Goal: Transaction & Acquisition: Purchase product/service

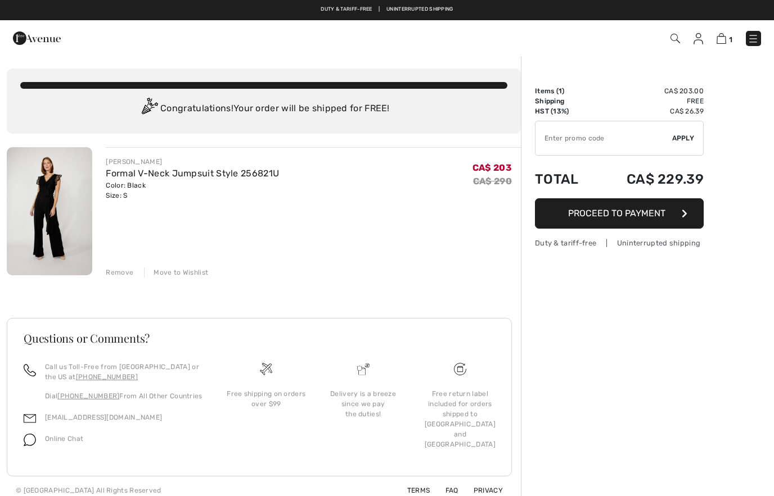
click at [18, 49] on img at bounding box center [37, 38] width 48 height 22
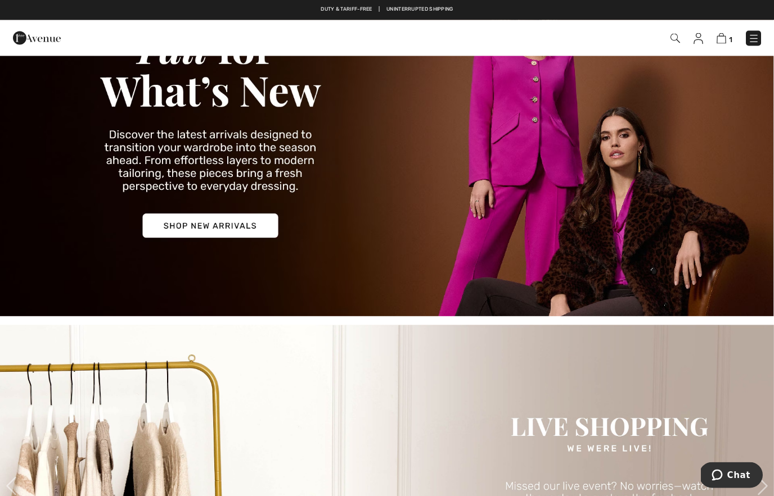
scroll to position [124, 0]
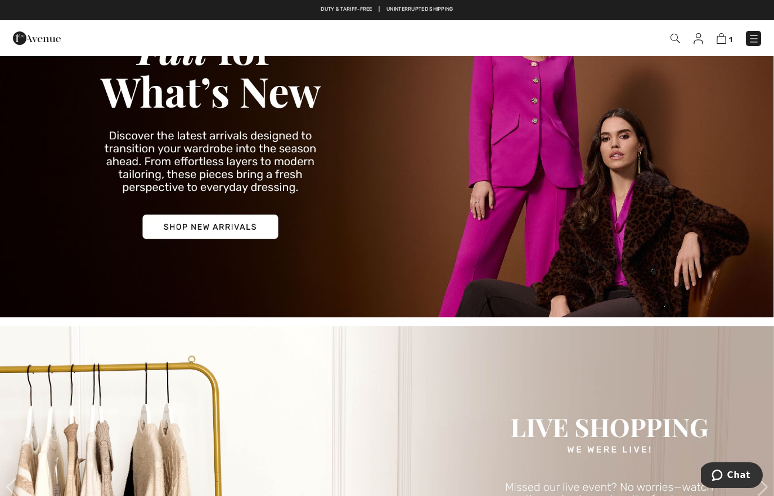
click at [234, 232] on img at bounding box center [387, 132] width 774 height 371
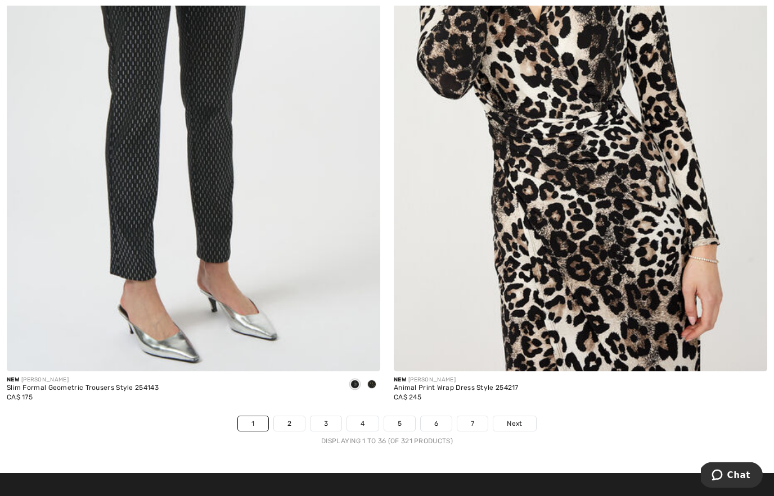
scroll to position [10883, 0]
click at [508, 419] on span "Next" at bounding box center [514, 424] width 15 height 10
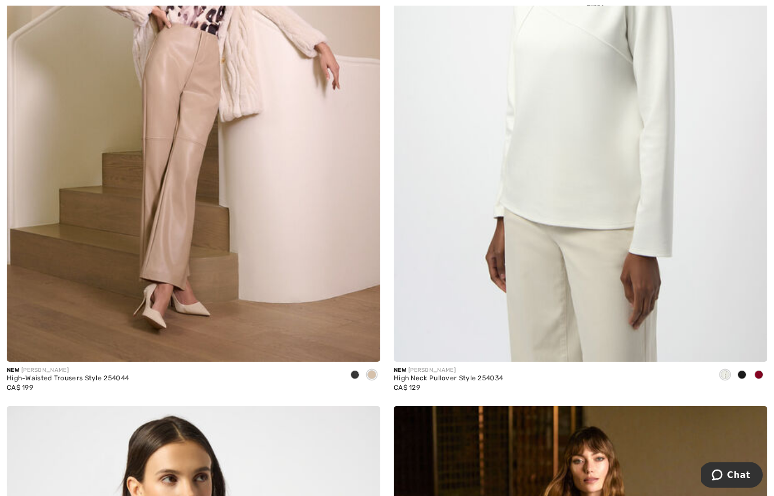
scroll to position [9693, 0]
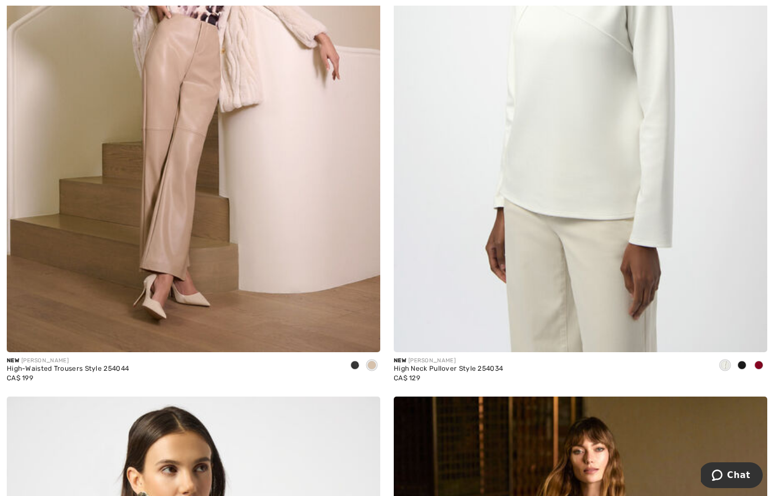
click at [744, 362] on span at bounding box center [741, 365] width 9 height 9
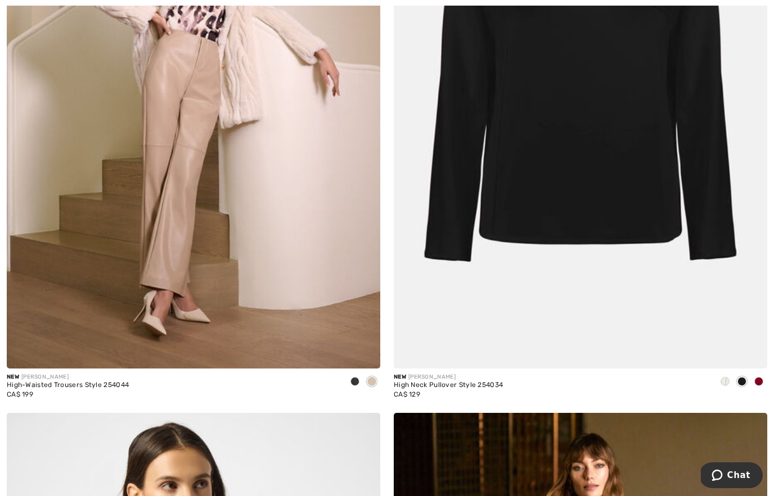
click at [760, 378] on span at bounding box center [758, 381] width 9 height 9
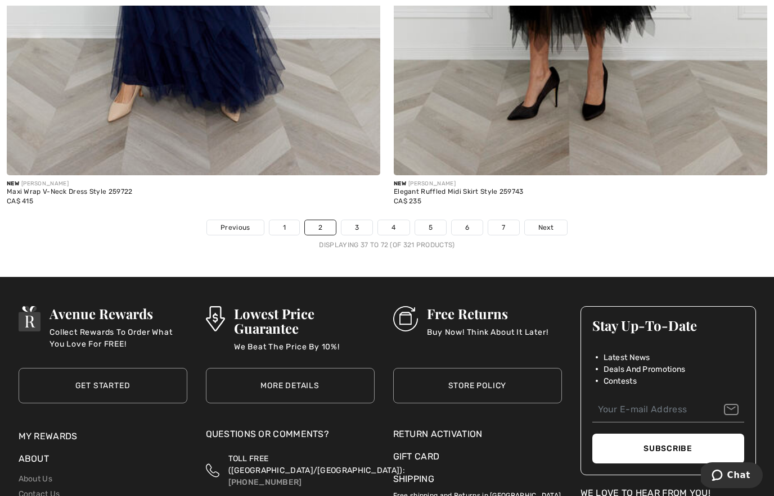
scroll to position [11079, 0]
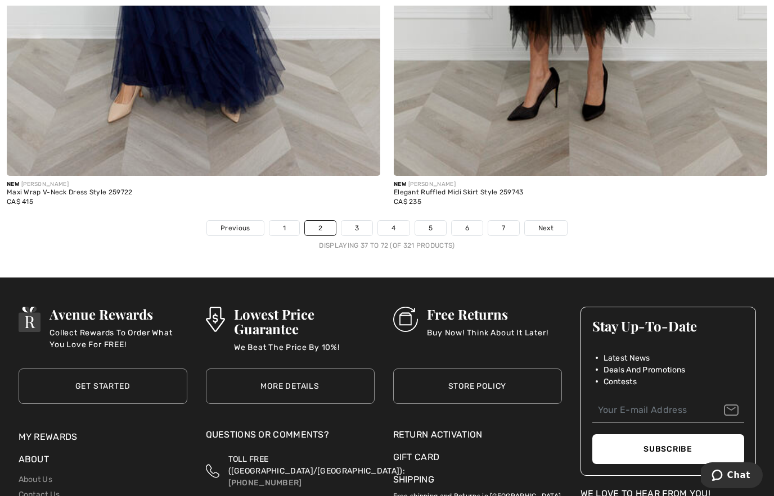
click at [541, 225] on span "Next" at bounding box center [545, 228] width 15 height 10
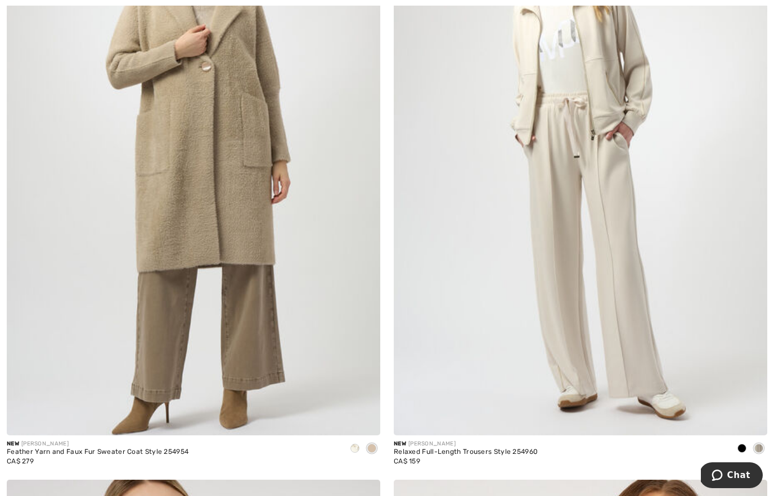
scroll to position [5838, 0]
click at [738, 445] on span at bounding box center [741, 448] width 9 height 9
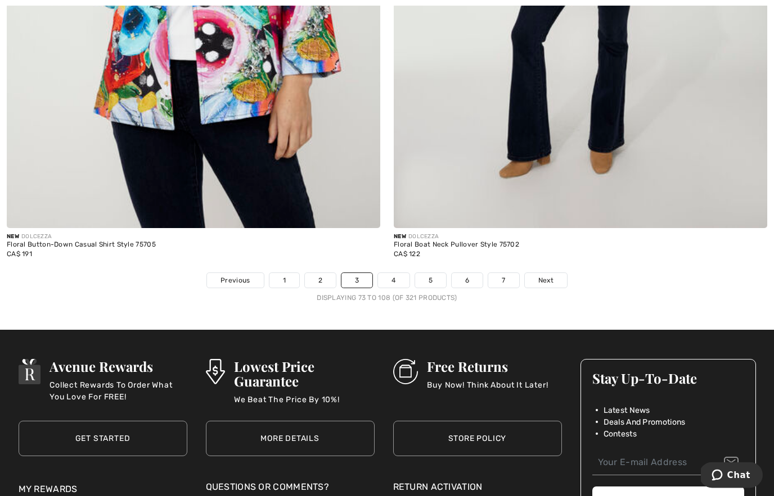
scroll to position [11026, 0]
click at [542, 279] on link "Next" at bounding box center [546, 280] width 42 height 15
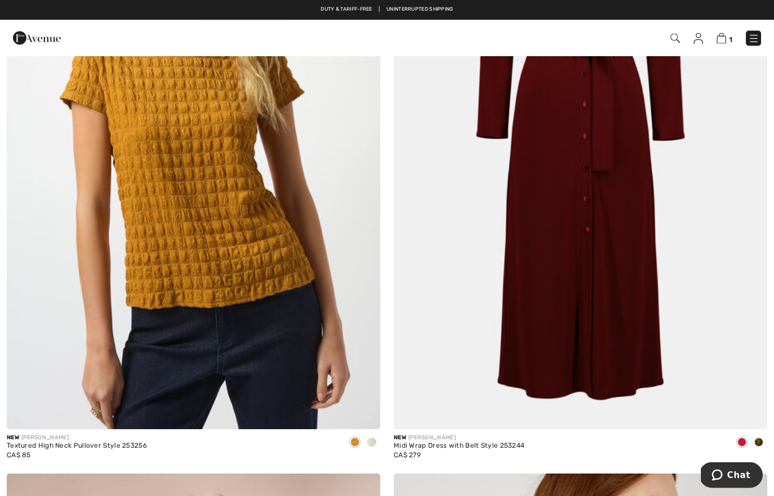
scroll to position [4633, 0]
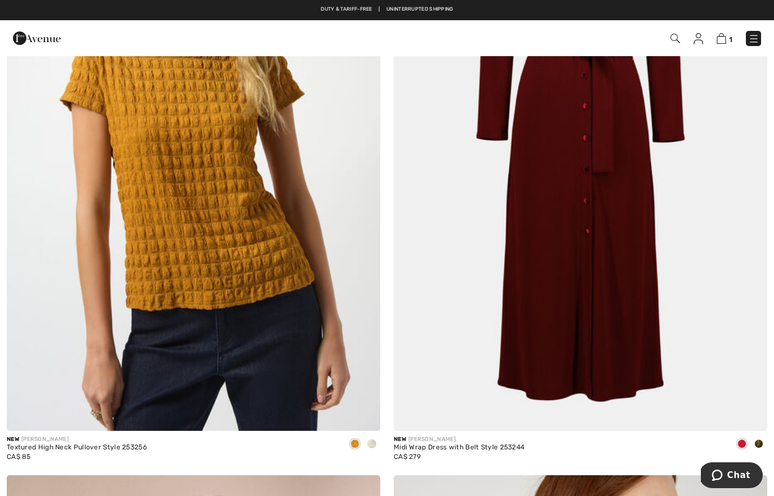
click at [610, 335] on img at bounding box center [580, 151] width 373 height 560
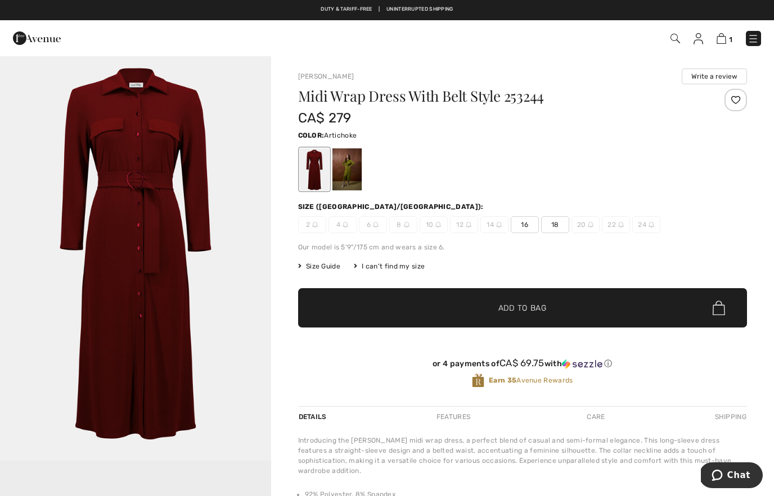
click at [354, 177] on div at bounding box center [346, 169] width 29 height 42
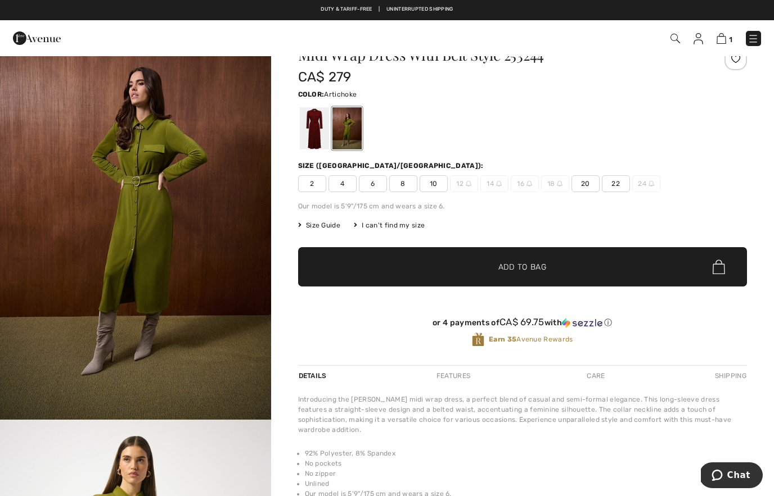
scroll to position [42, 0]
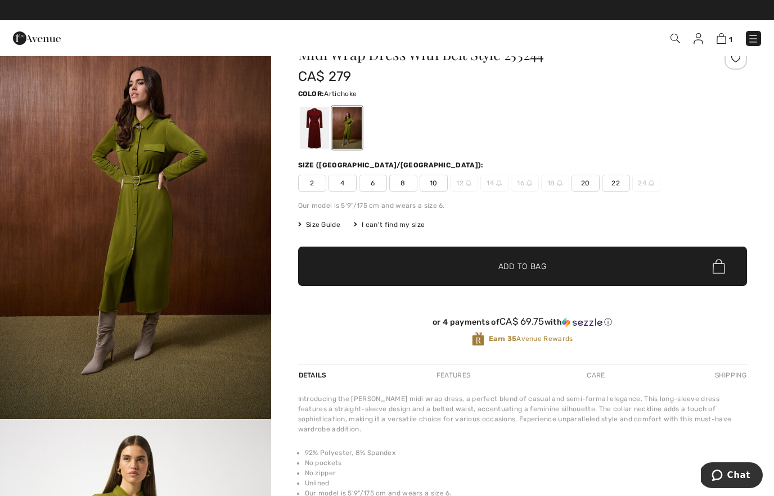
click at [228, 228] on img "1 / 4" at bounding box center [135, 216] width 271 height 406
click at [309, 129] on div at bounding box center [313, 128] width 29 height 42
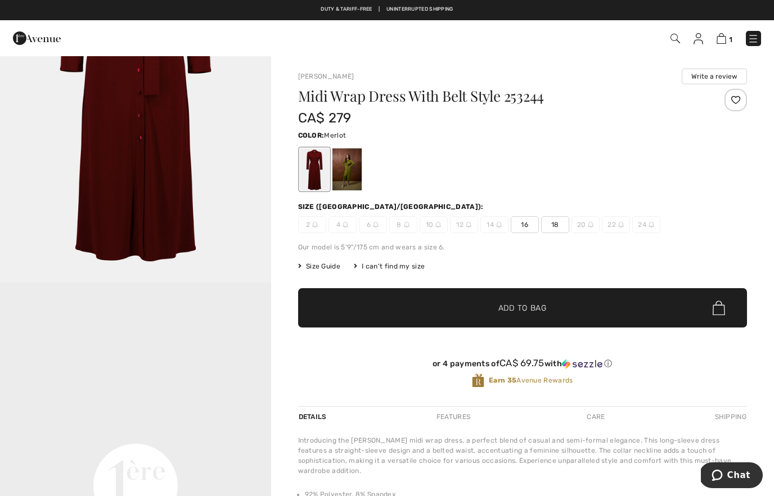
click at [305, 176] on div at bounding box center [313, 169] width 29 height 42
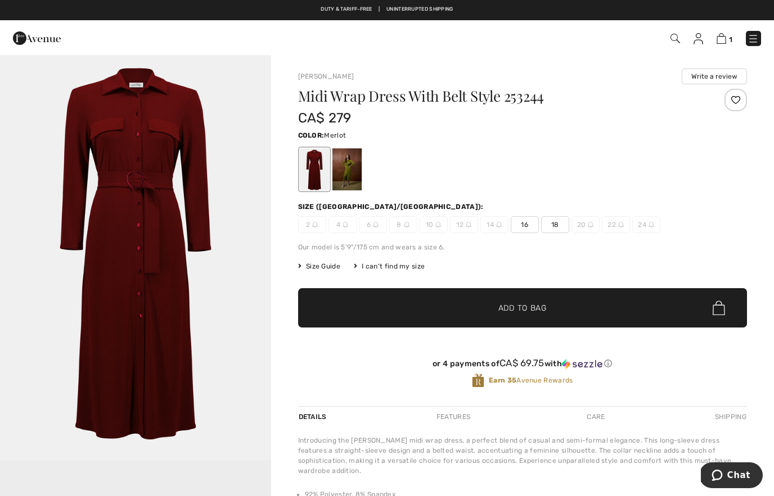
click at [243, 253] on img "1 / 1" at bounding box center [135, 258] width 271 height 406
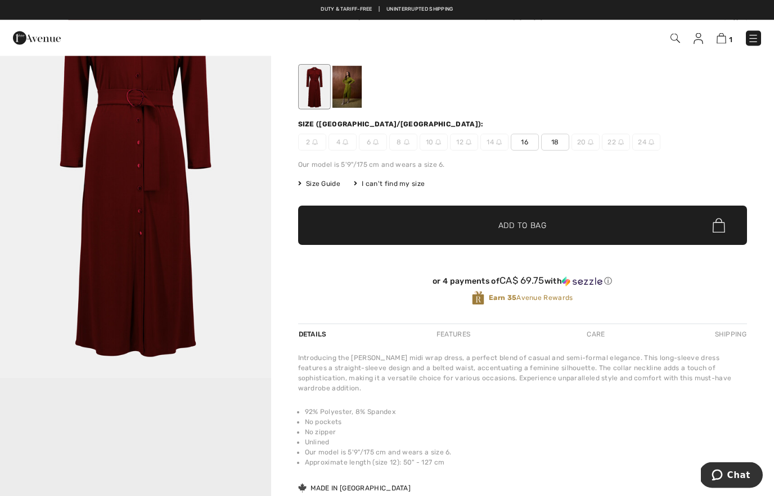
scroll to position [83, 0]
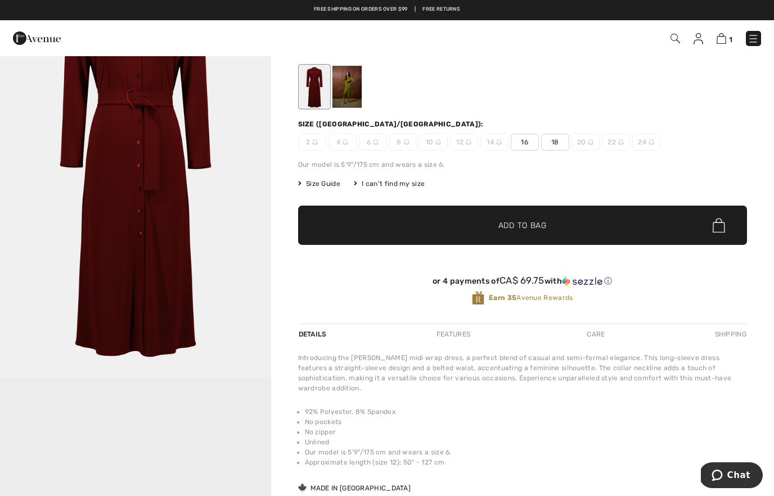
click at [342, 141] on img at bounding box center [345, 142] width 6 height 6
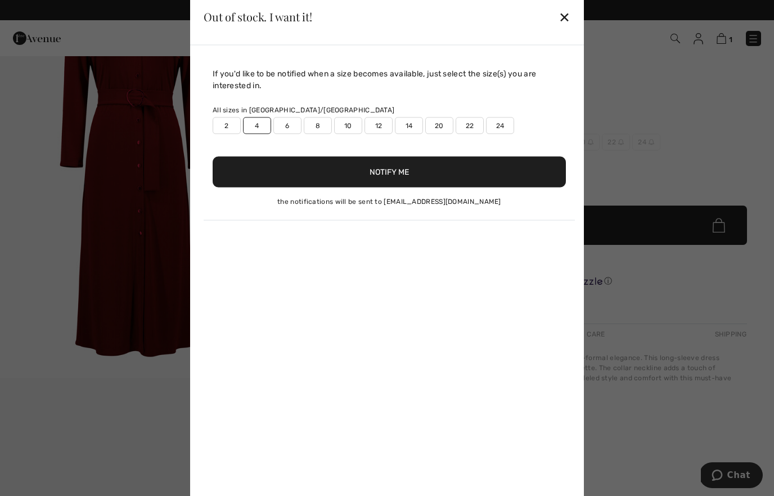
click at [298, 187] on button "Notify Me" at bounding box center [389, 171] width 353 height 31
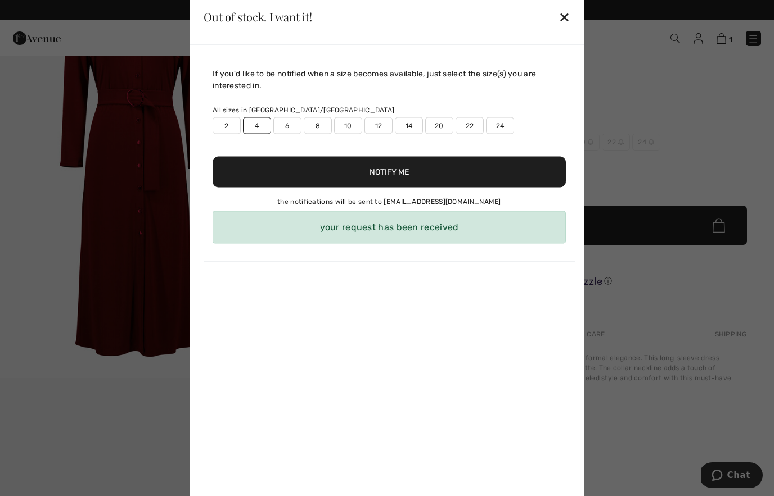
click at [445, 243] on div "your request has been received" at bounding box center [389, 227] width 353 height 33
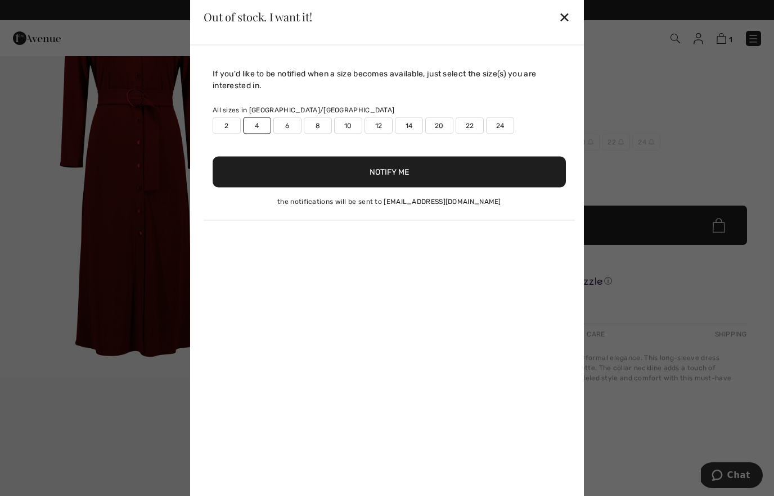
click at [555, 40] on div "Out of stock. I want it! ✕" at bounding box center [387, 17] width 394 height 56
click at [287, 134] on label "6" at bounding box center [287, 125] width 28 height 17
type input "true"
click at [555, 45] on div "Out of stock. I want it! ✕" at bounding box center [387, 17] width 394 height 56
click at [563, 29] on div "✕" at bounding box center [564, 17] width 12 height 24
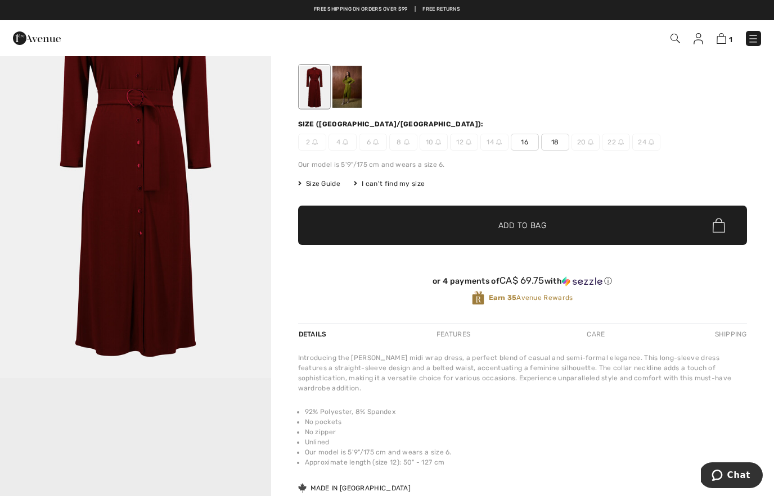
click at [355, 91] on div at bounding box center [346, 87] width 29 height 42
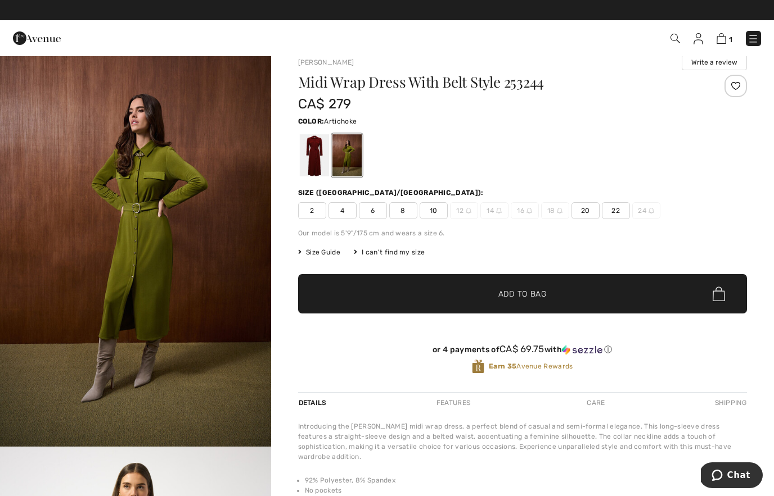
scroll to position [0, 0]
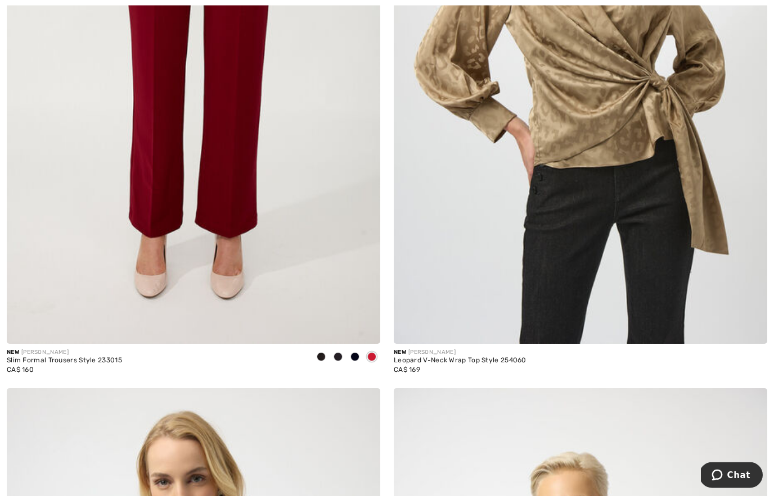
scroll to position [8493, 0]
click at [335, 353] on span at bounding box center [337, 357] width 9 height 9
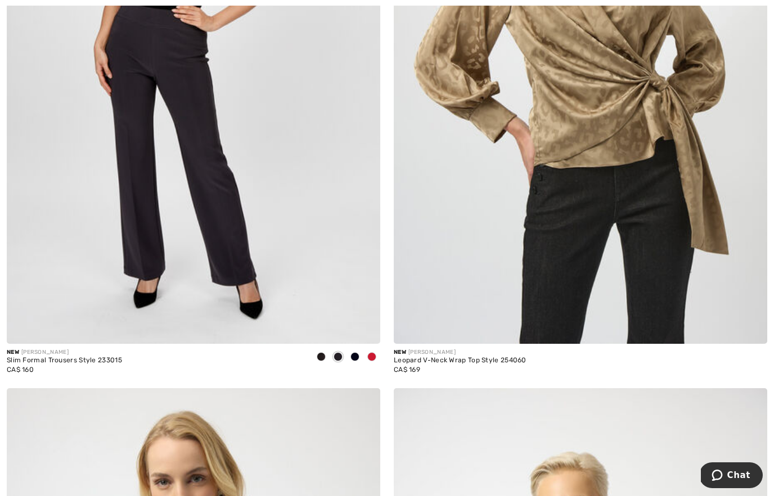
click at [346, 349] on div at bounding box center [337, 358] width 17 height 19
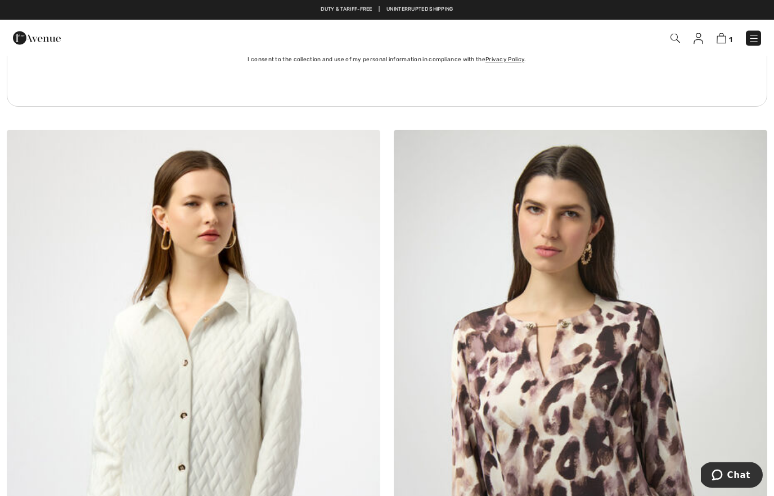
scroll to position [7543, 0]
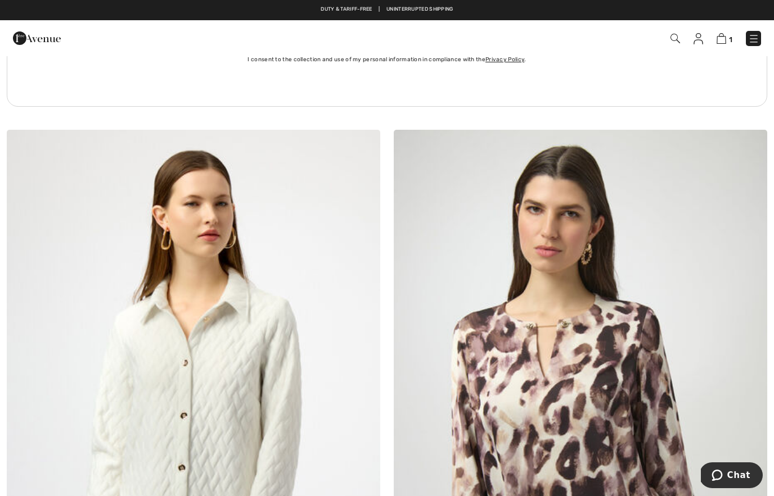
click at [695, 43] on img at bounding box center [698, 38] width 10 height 11
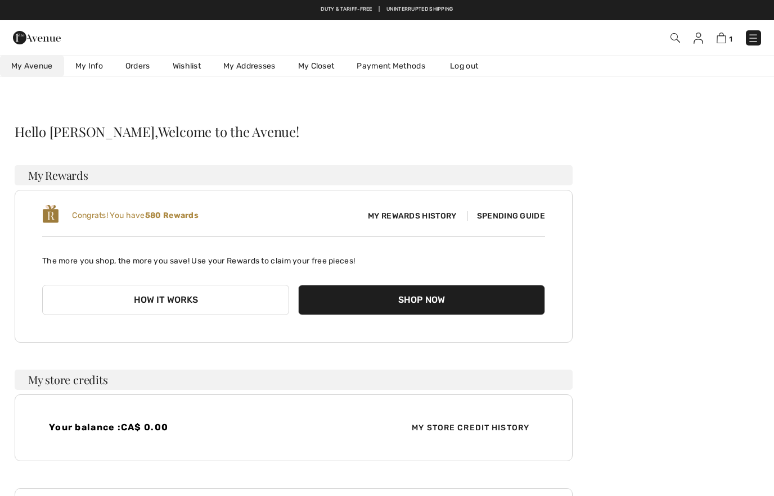
click at [680, 35] on img at bounding box center [675, 38] width 10 height 10
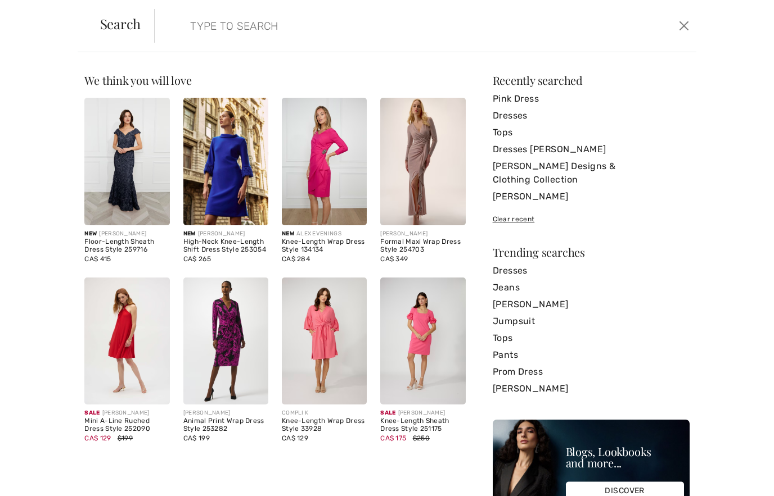
click at [541, 296] on link "[PERSON_NAME]" at bounding box center [591, 304] width 197 height 17
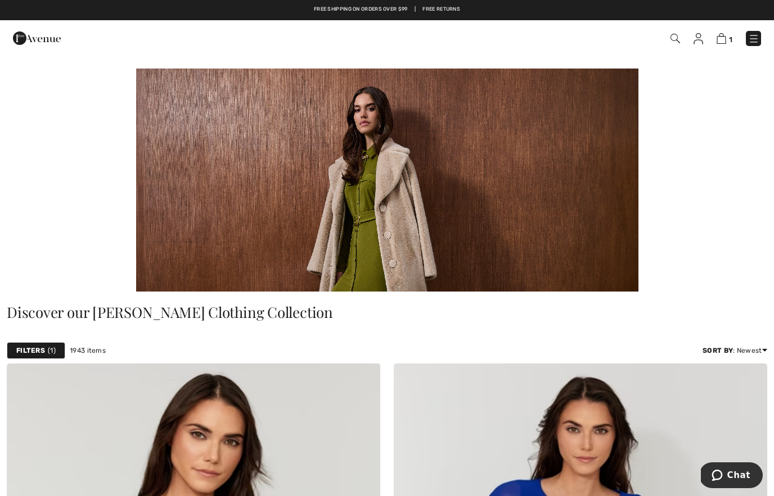
click at [673, 37] on img at bounding box center [675, 39] width 10 height 10
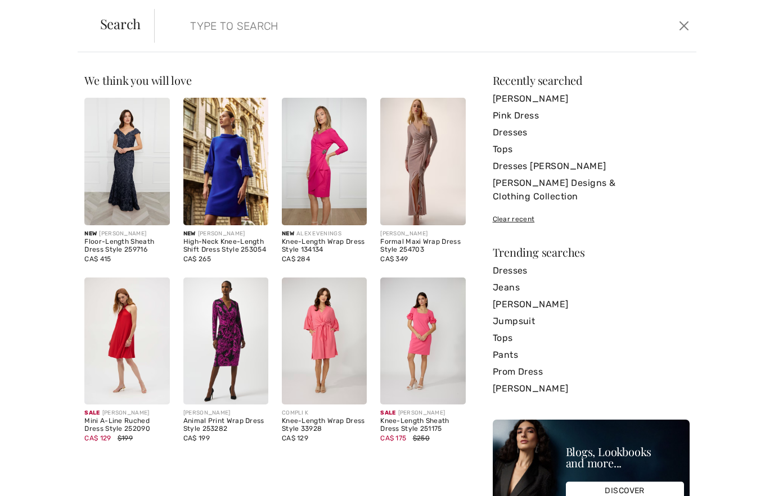
click at [518, 263] on link "Dresses" at bounding box center [591, 271] width 197 height 17
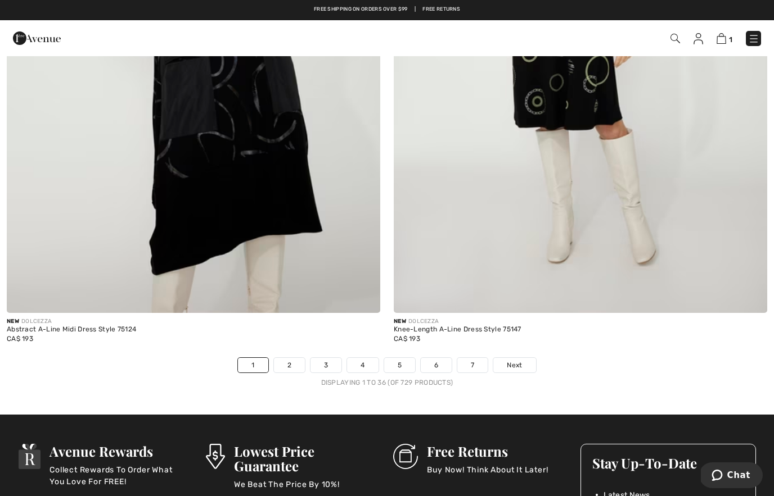
scroll to position [10926, 0]
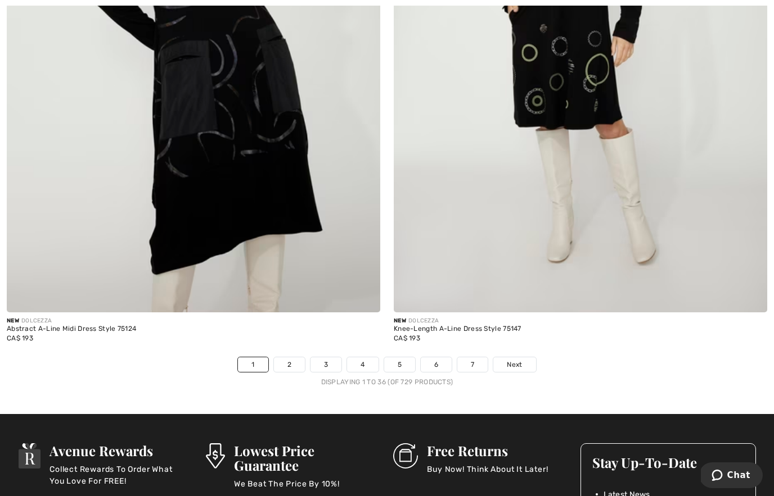
click at [515, 363] on link "Next" at bounding box center [514, 365] width 42 height 15
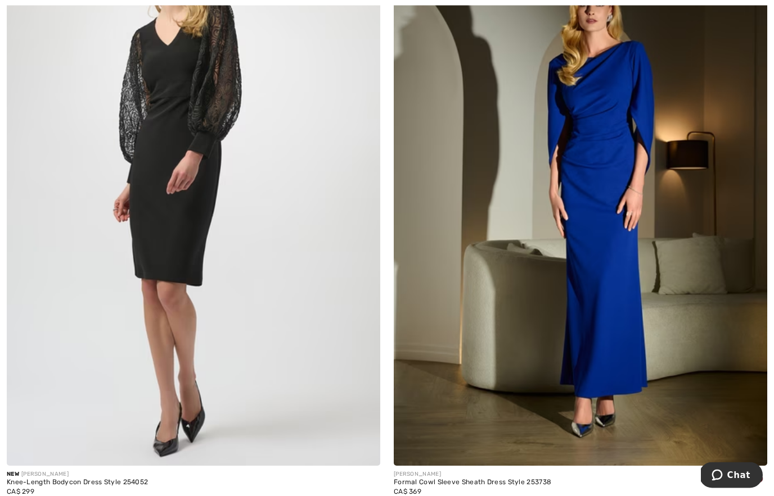
scroll to position [2651, 0]
click at [166, 177] on img at bounding box center [193, 186] width 373 height 560
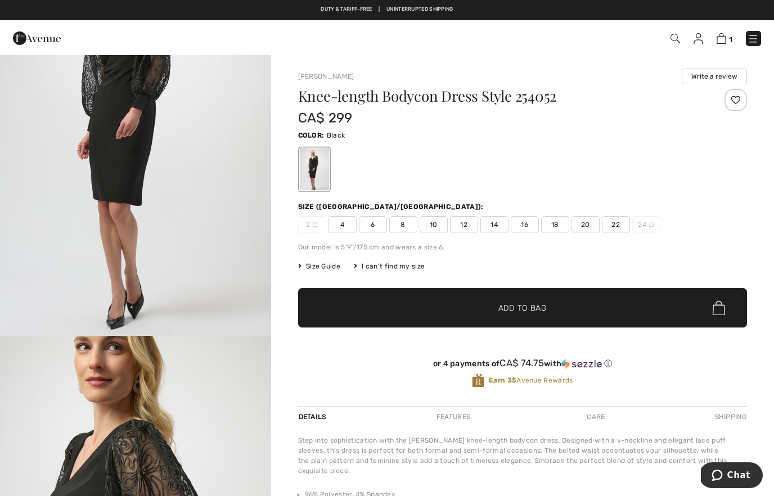
scroll to position [125, 0]
click at [187, 171] on img "1 / 5" at bounding box center [135, 133] width 271 height 406
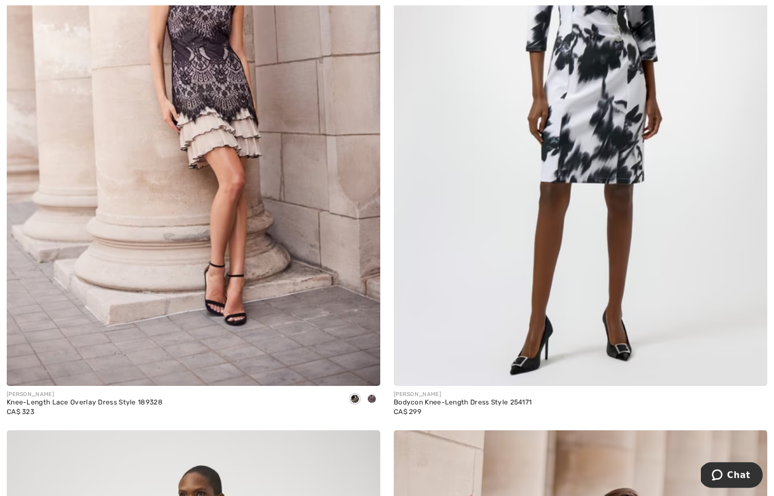
scroll to position [6475, 0]
click at [209, 203] on img at bounding box center [193, 106] width 373 height 560
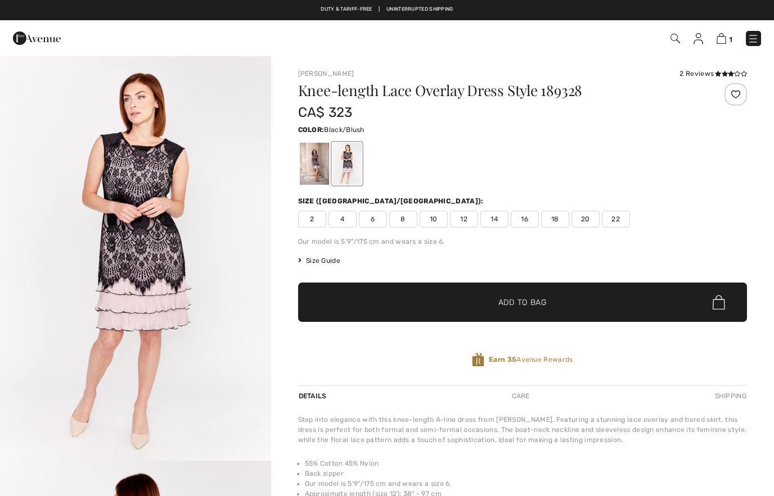
click at [315, 176] on div at bounding box center [313, 164] width 29 height 42
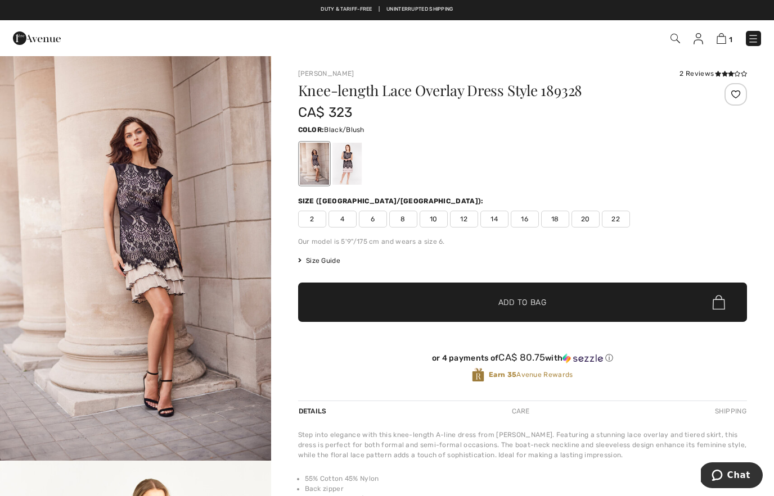
click at [347, 162] on div at bounding box center [346, 164] width 29 height 42
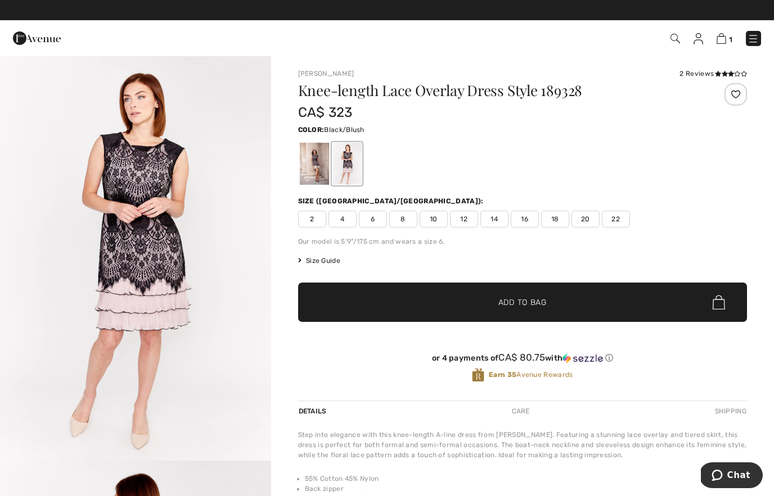
click at [310, 171] on div at bounding box center [313, 164] width 29 height 42
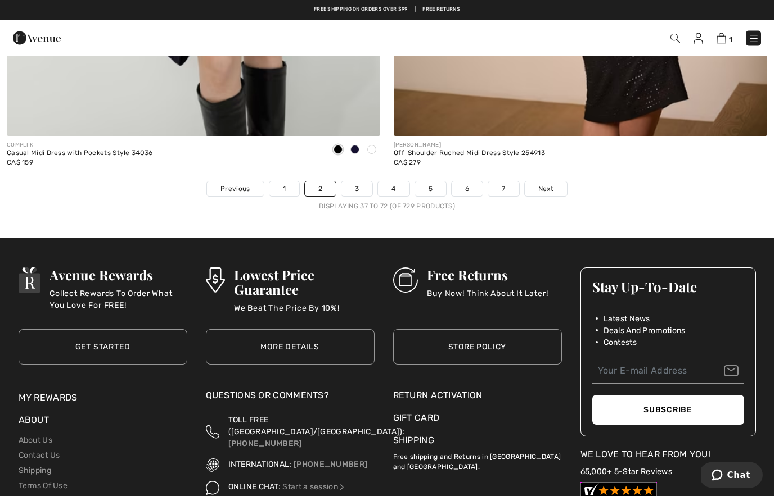
scroll to position [11099, 0]
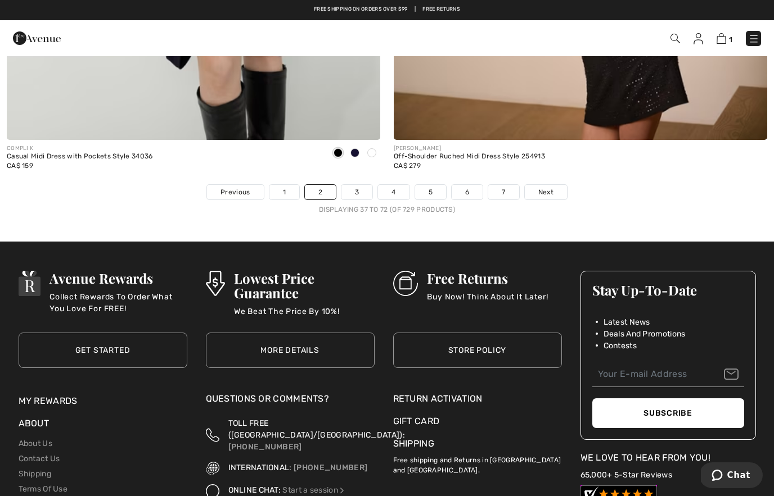
click at [544, 187] on span "Next" at bounding box center [545, 192] width 15 height 10
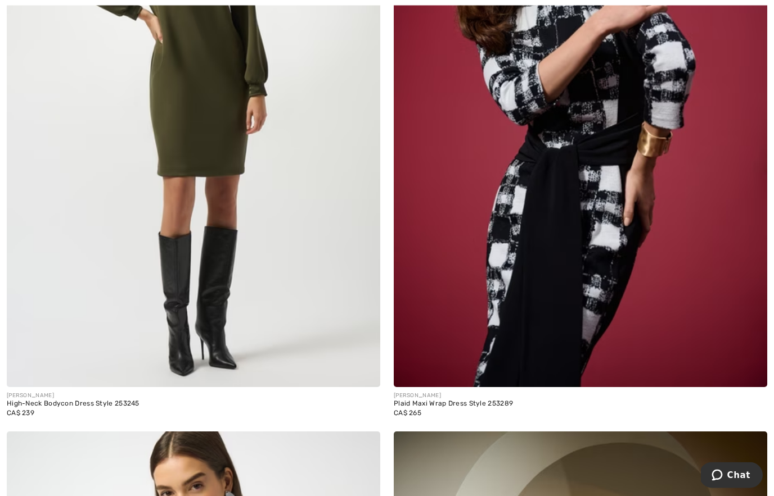
scroll to position [6474, 0]
click at [243, 262] on img at bounding box center [193, 107] width 373 height 560
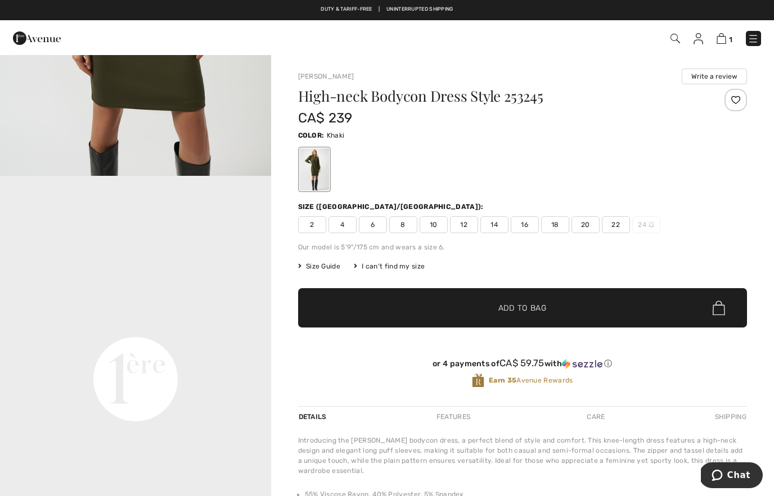
click at [279, 344] on div "Joseph Ribkoff Write a review High-neck Bodycon Dress Style 253245 CA$ 239 Colo…" at bounding box center [522, 371] width 503 height 632
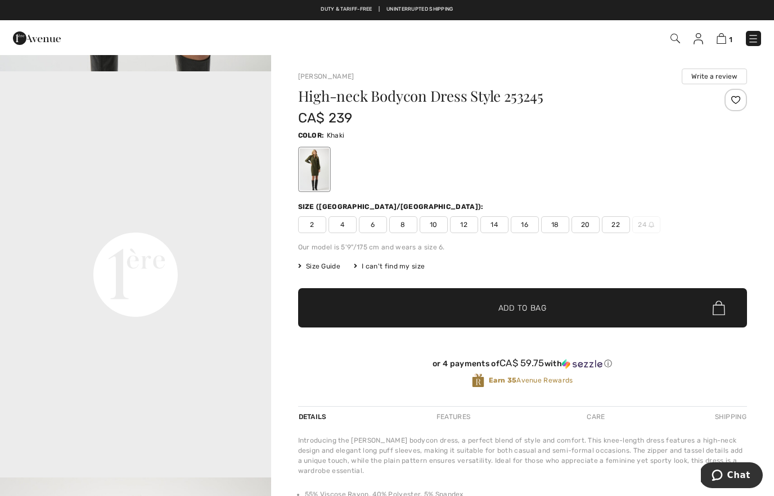
scroll to position [796, 0]
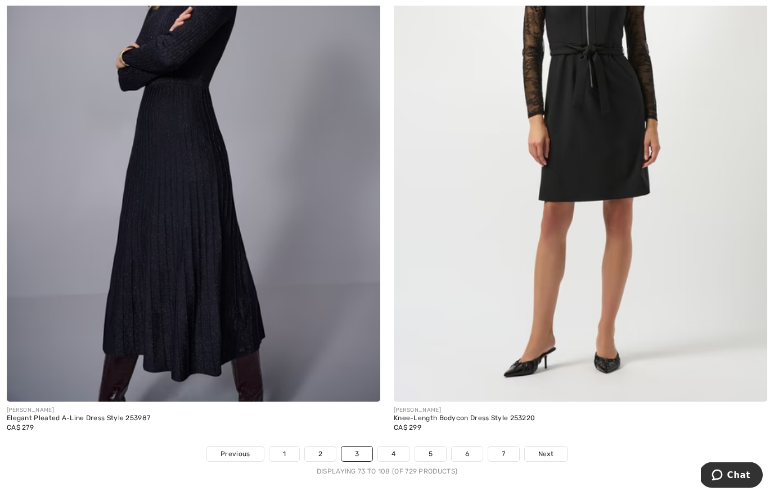
scroll to position [10837, 0]
click at [542, 449] on span "Next" at bounding box center [545, 454] width 15 height 10
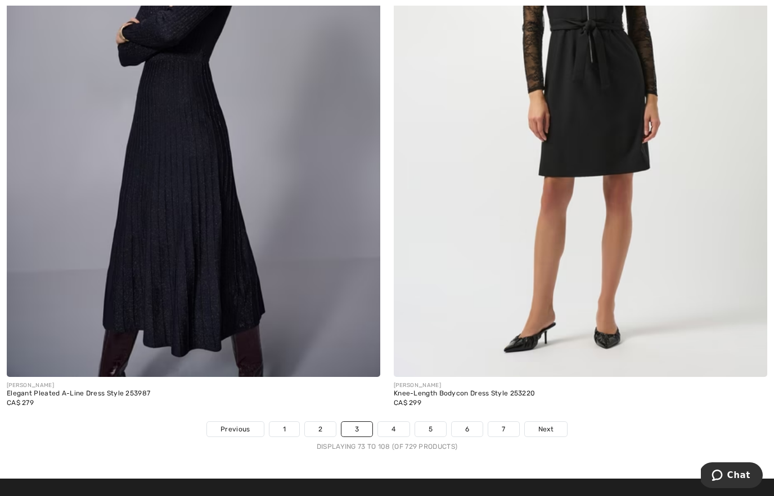
scroll to position [10887, 0]
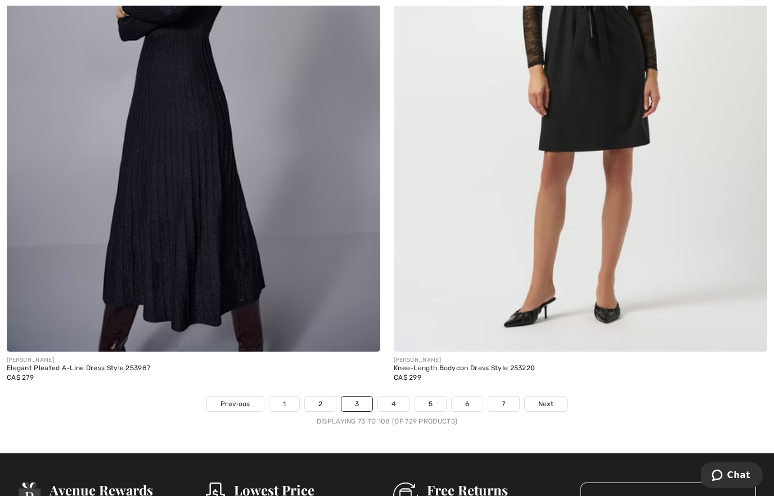
click at [386, 397] on link "4" at bounding box center [393, 404] width 31 height 15
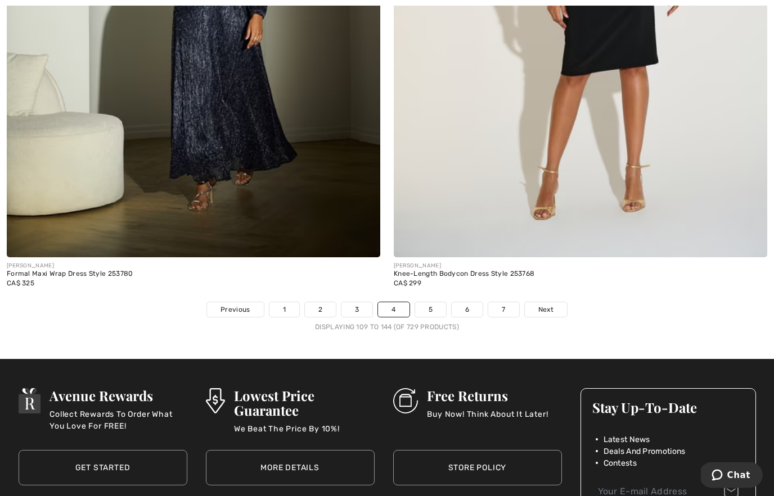
scroll to position [10981, 0]
click at [548, 305] on span "Next" at bounding box center [545, 310] width 15 height 10
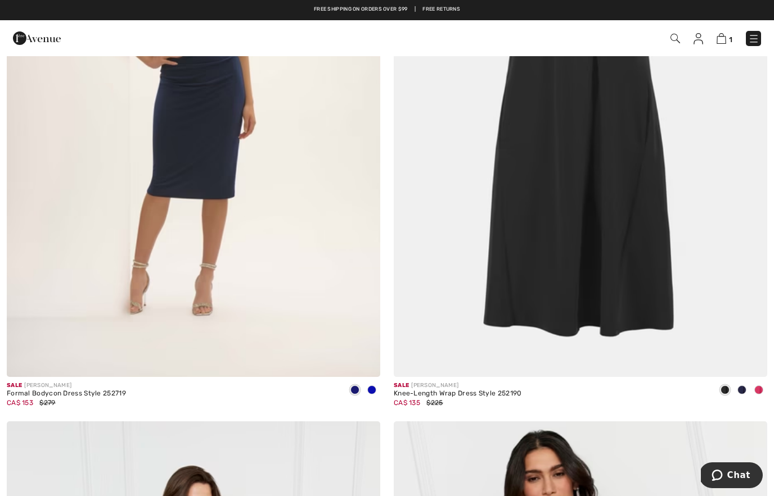
scroll to position [4642, 0]
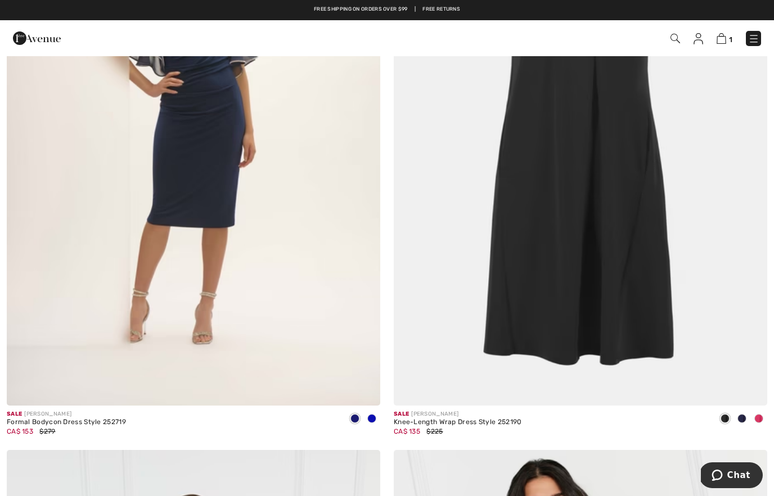
click at [730, 35] on span "1" at bounding box center [730, 39] width 3 height 8
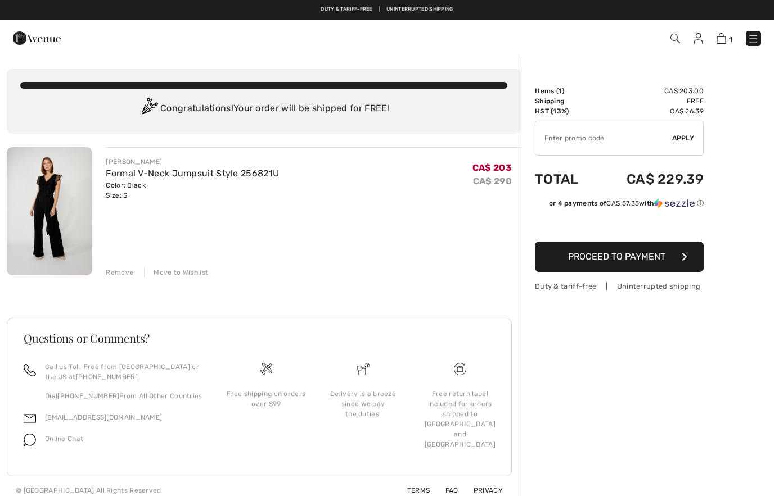
click at [694, 40] on img at bounding box center [698, 38] width 10 height 11
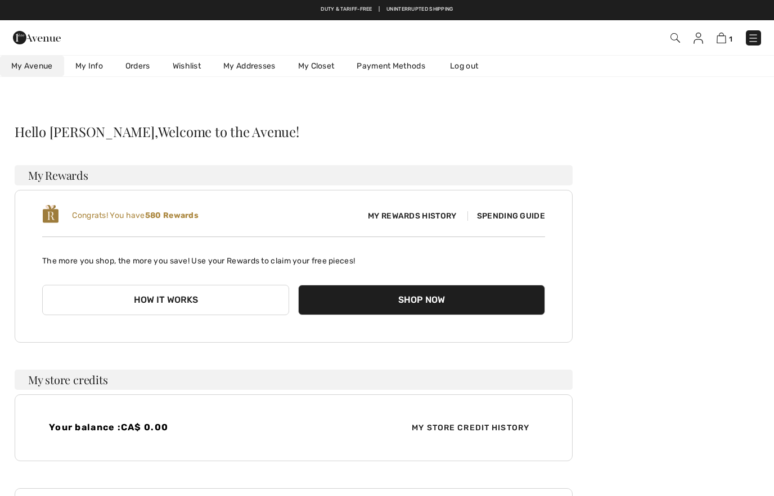
click at [182, 70] on link "Wishlist" at bounding box center [186, 66] width 51 height 21
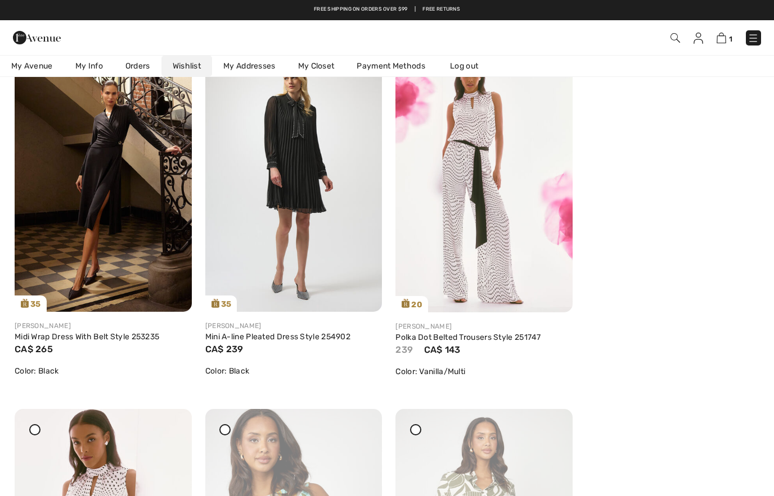
scroll to position [178, 0]
